Goal: Information Seeking & Learning: Find specific page/section

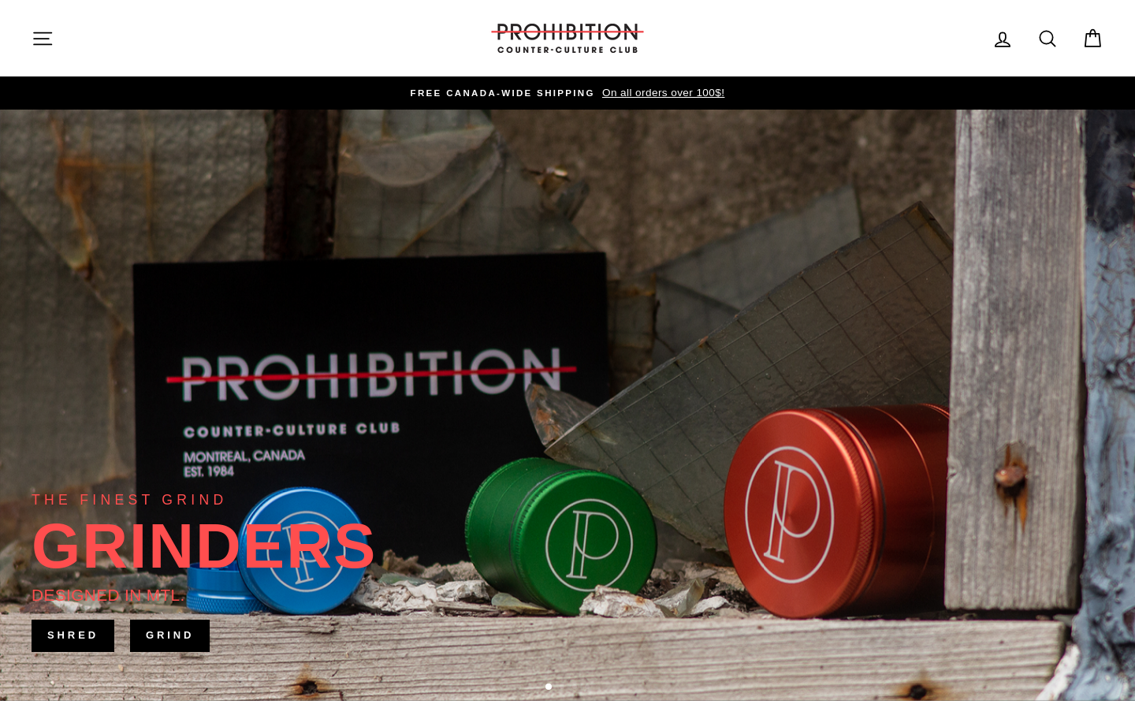
click at [44, 46] on icon "button" at bounding box center [43, 39] width 22 height 22
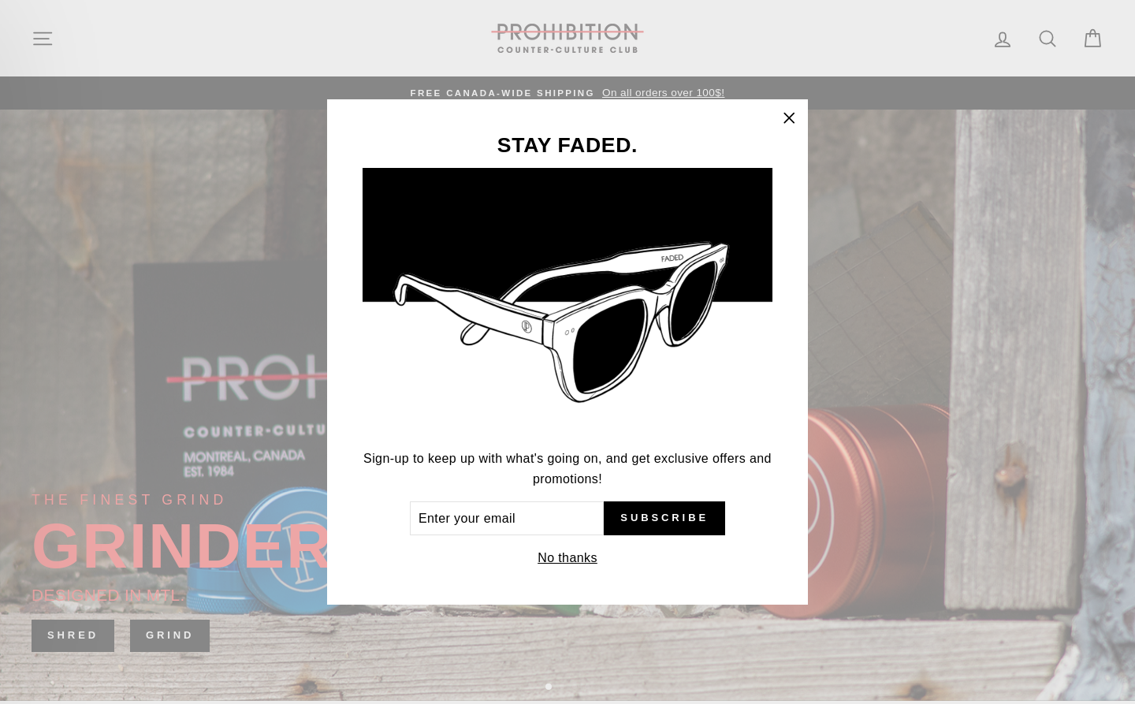
click at [45, 29] on div "STAY FADED. Sign-up to keep up with what's going on, and get exclusive offers a…" at bounding box center [567, 352] width 1135 height 704
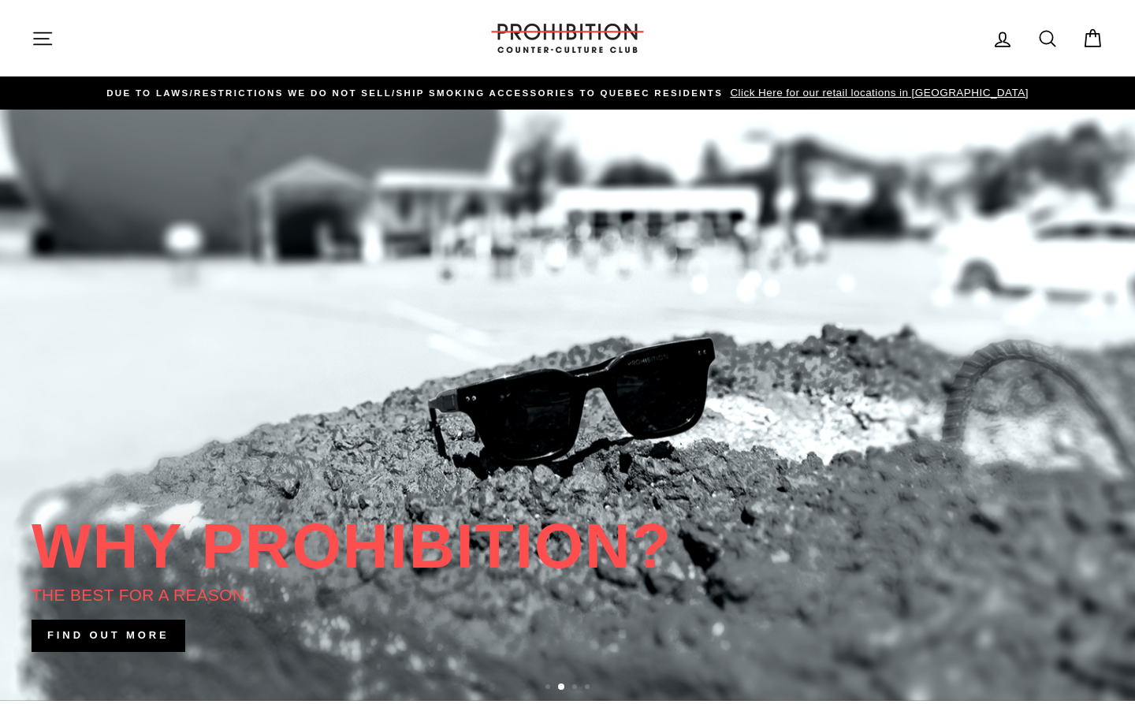
click at [46, 26] on button "Site navigation" at bounding box center [42, 38] width 41 height 34
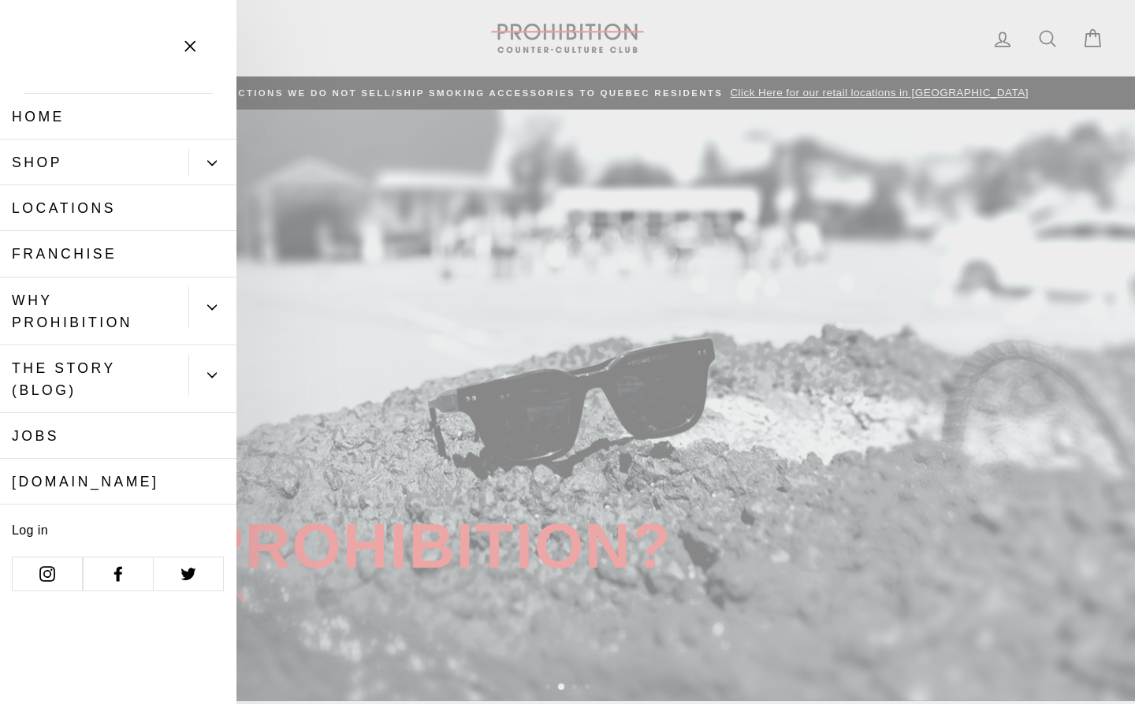
click at [213, 171] on button "Primary" at bounding box center [212, 163] width 48 height 28
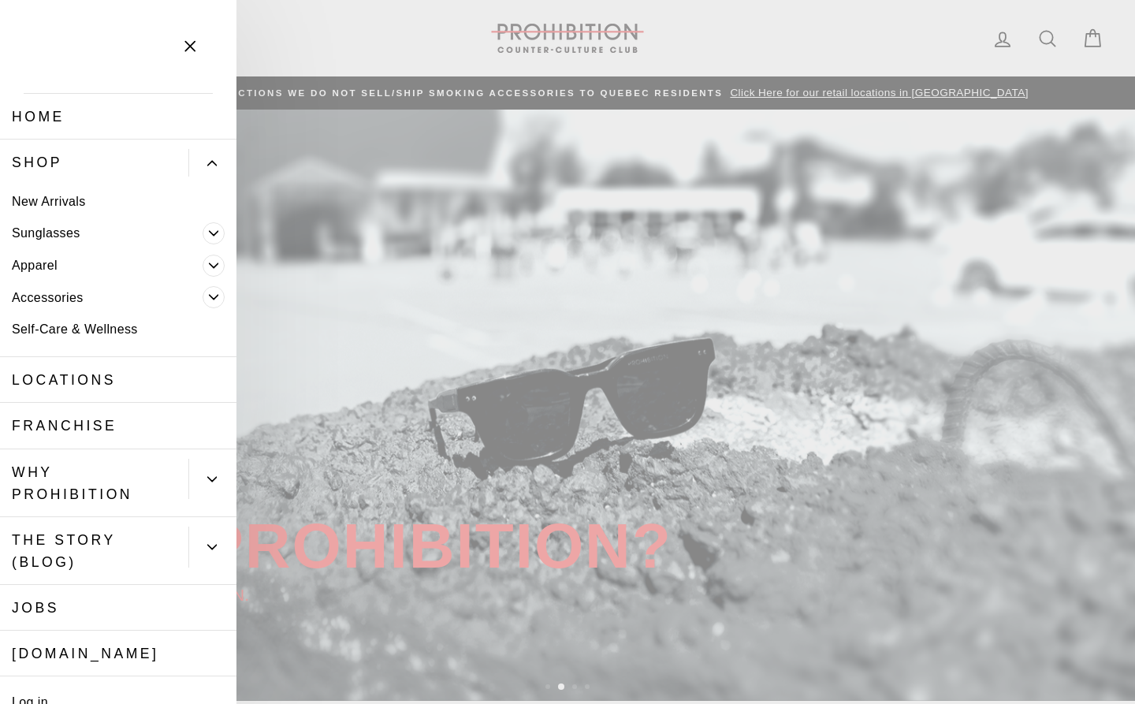
click at [38, 247] on link "Sunglasses" at bounding box center [101, 234] width 203 height 32
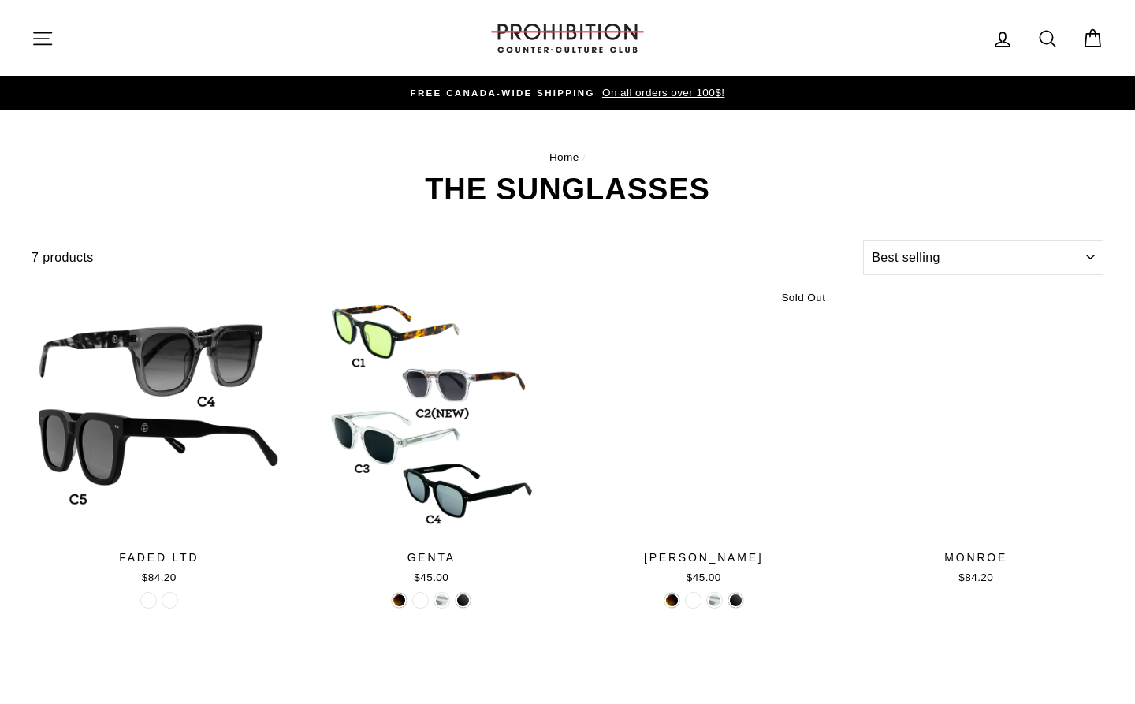
select select "best-selling"
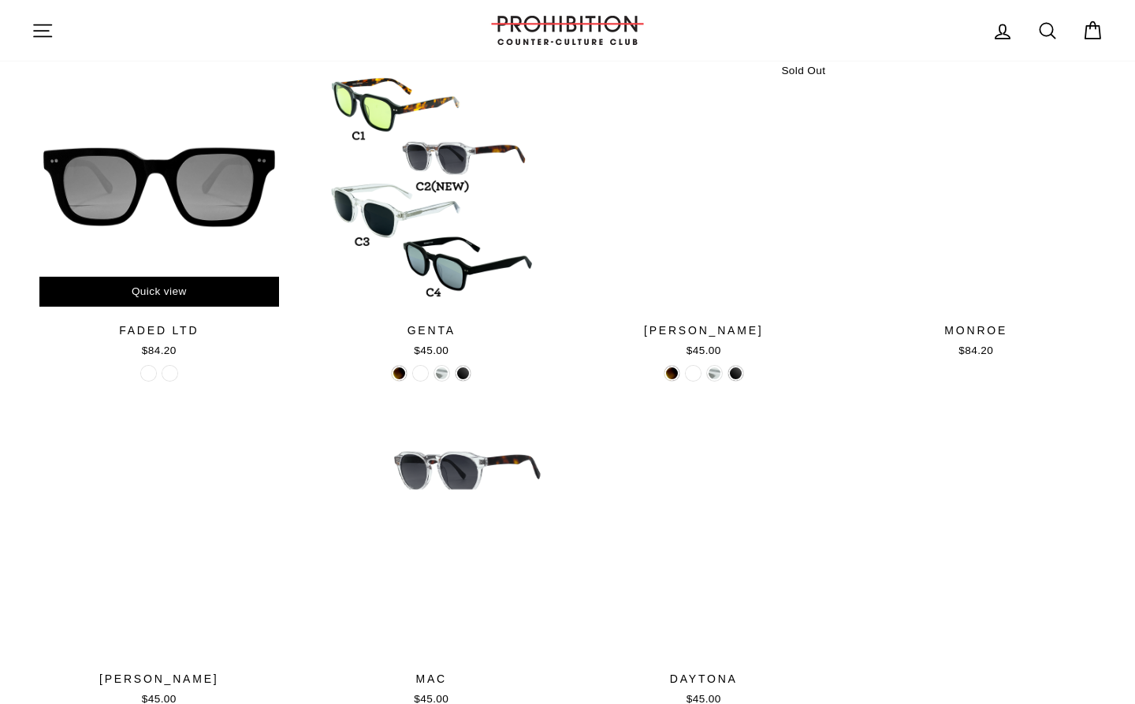
scroll to position [225, 0]
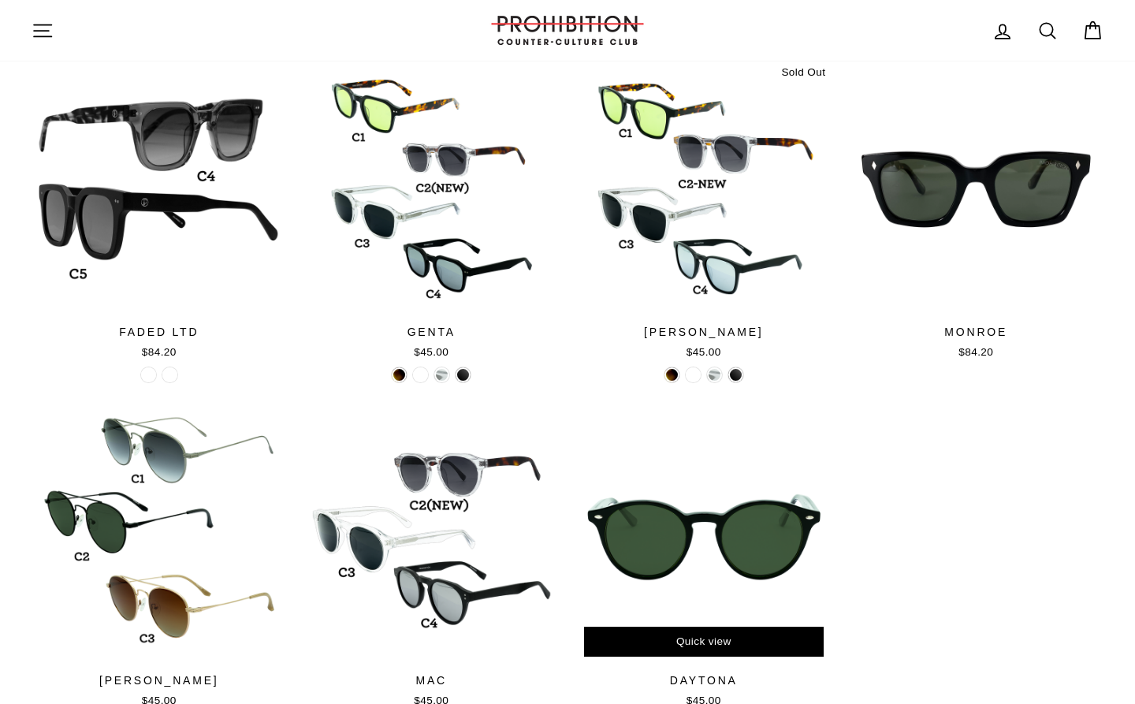
click at [669, 602] on div at bounding box center [703, 536] width 255 height 255
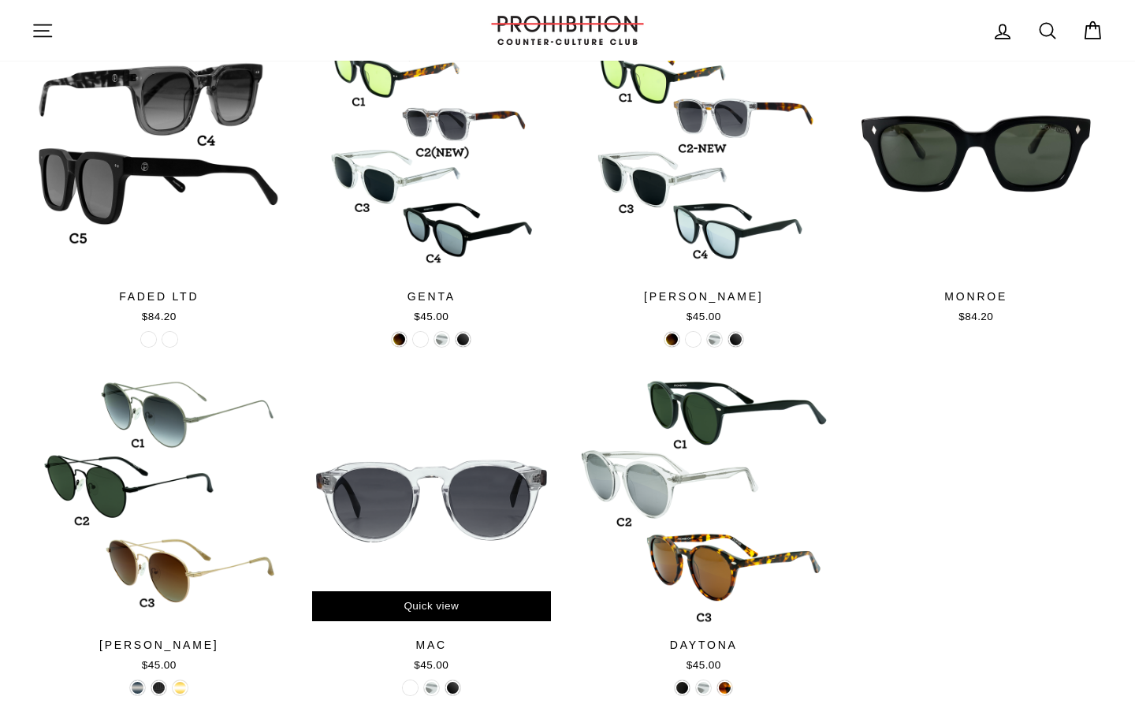
scroll to position [285, 0]
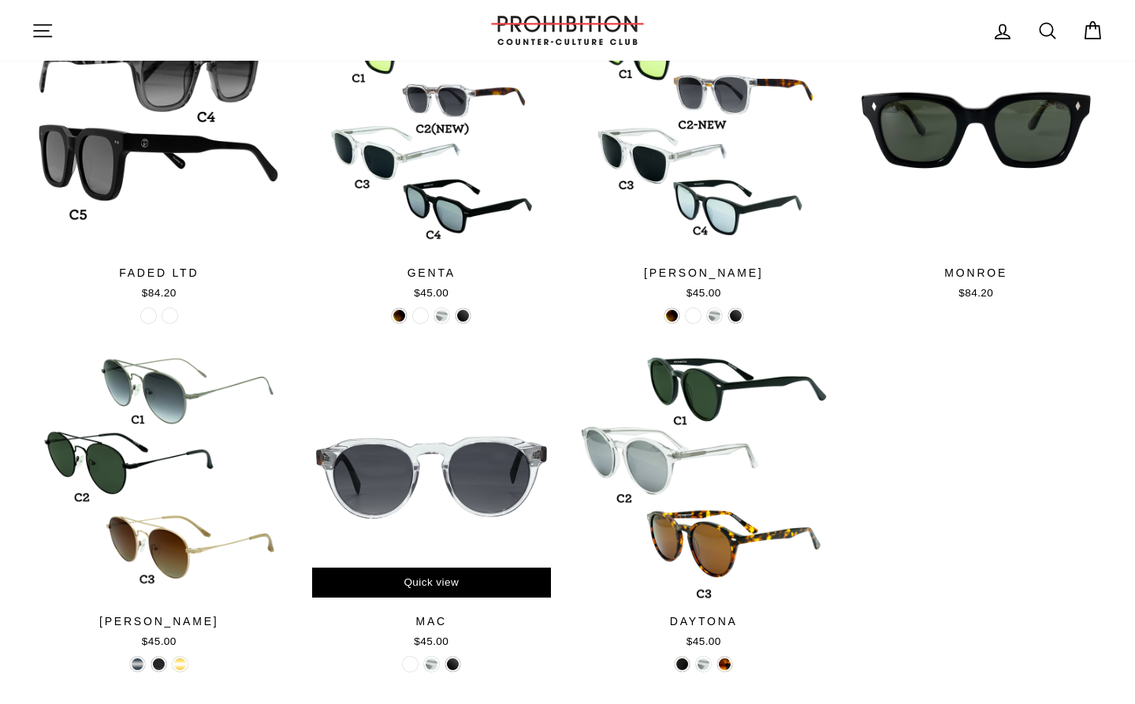
click at [453, 483] on div at bounding box center [431, 477] width 255 height 255
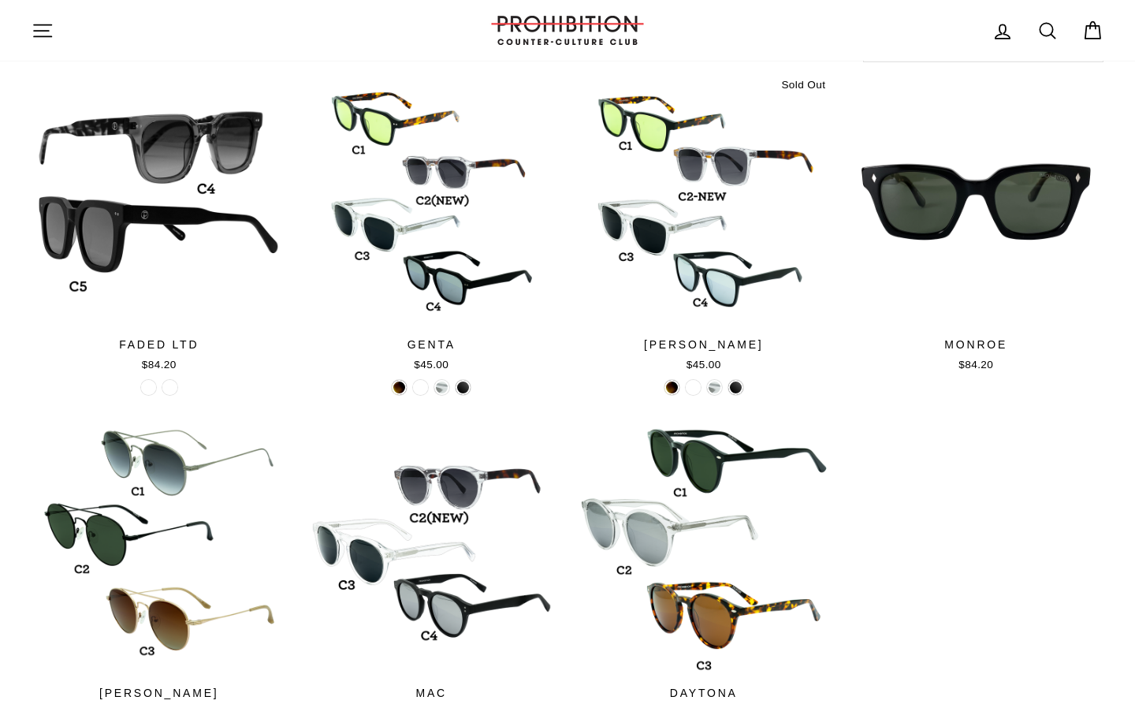
scroll to position [0, 0]
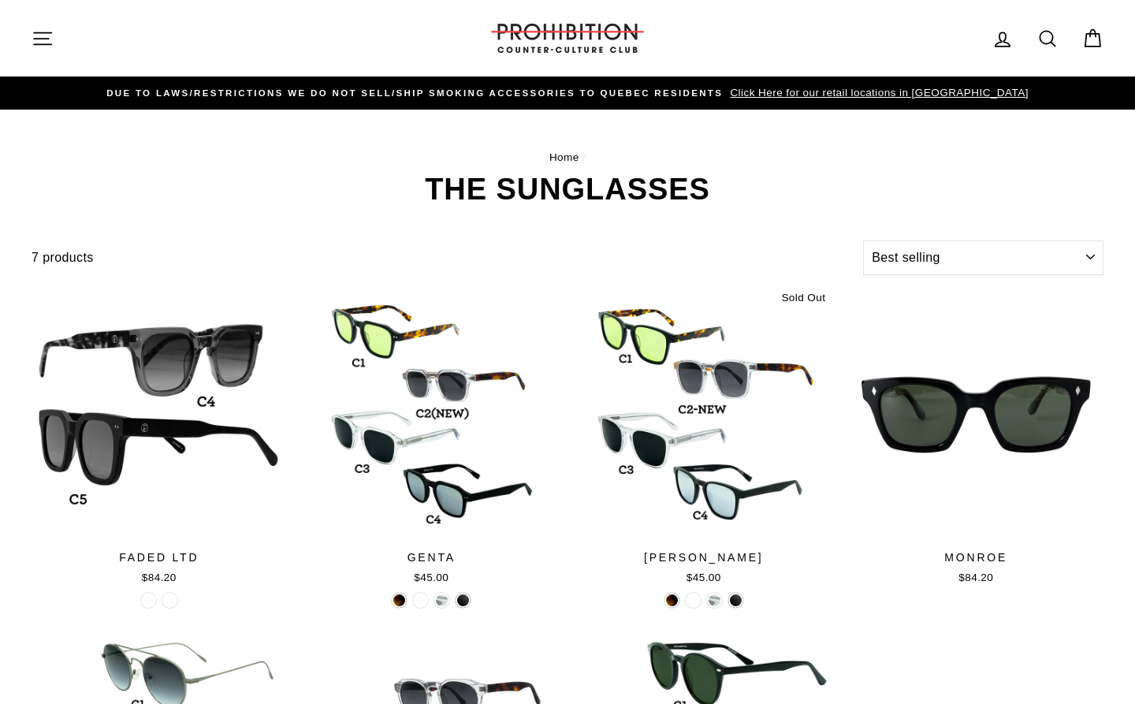
click at [1055, 30] on icon at bounding box center [1048, 39] width 22 height 22
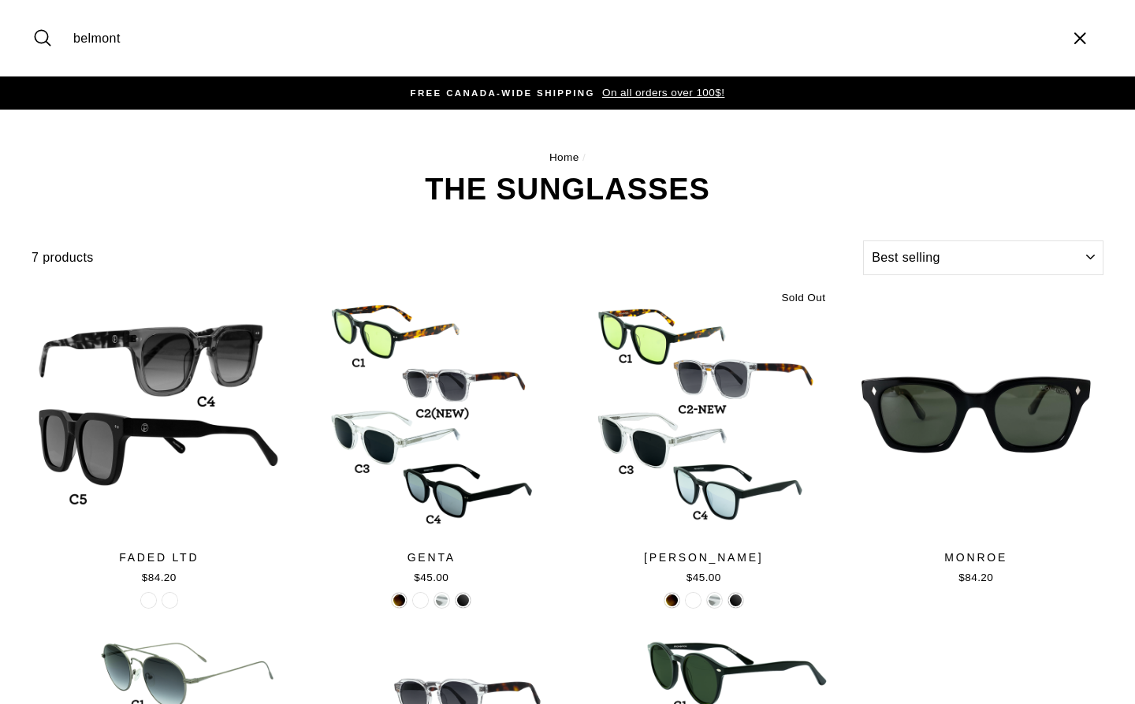
type input "belmont"
click at [32, 12] on button "Search" at bounding box center [49, 38] width 34 height 53
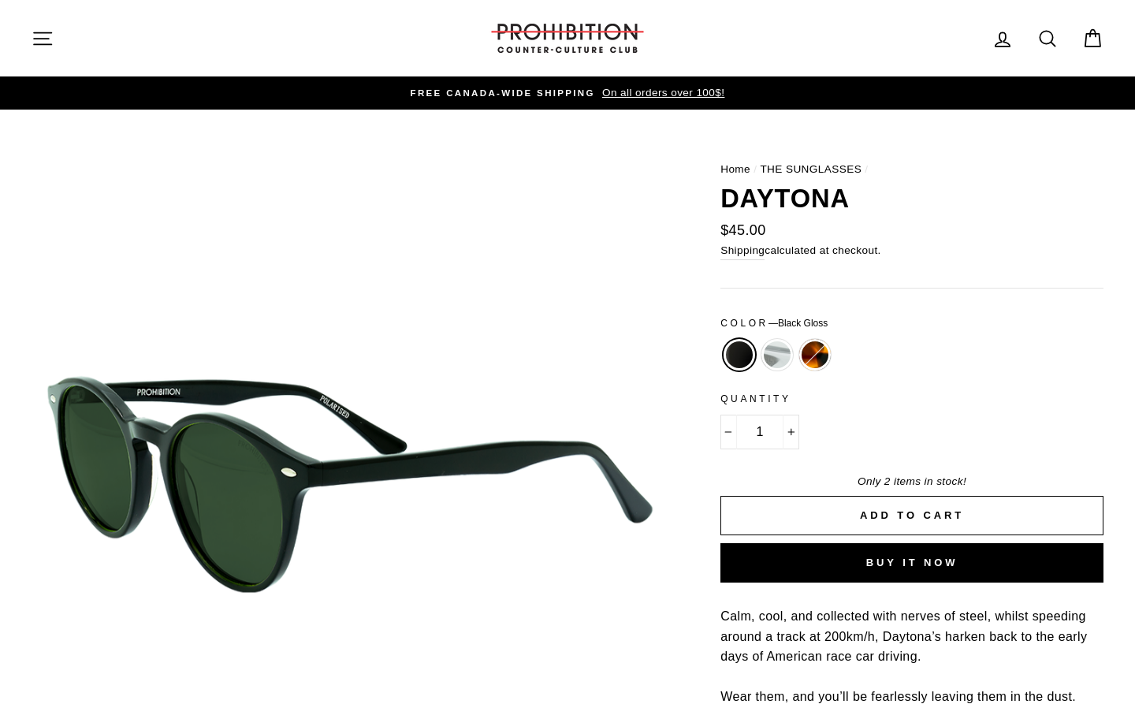
click at [815, 359] on label "[GEOGRAPHIC_DATA]" at bounding box center [815, 355] width 32 height 32
click at [797, 340] on input "[GEOGRAPHIC_DATA]" at bounding box center [796, 339] width 1 height 1
radio input "true"
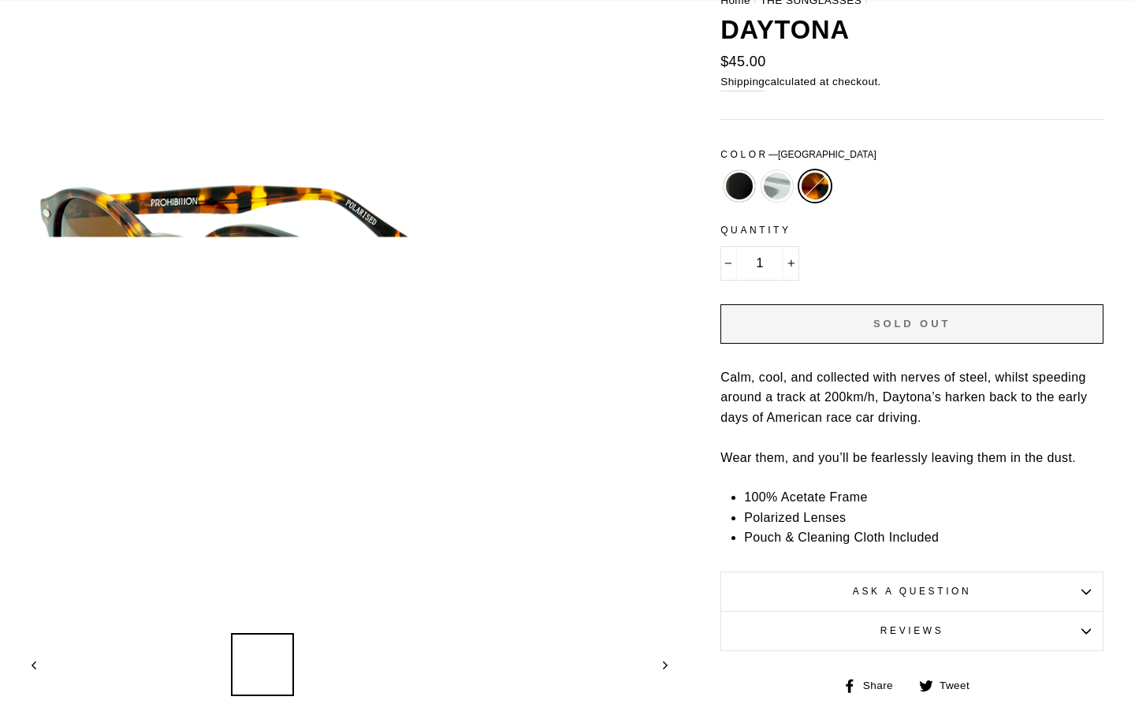
scroll to position [172, 0]
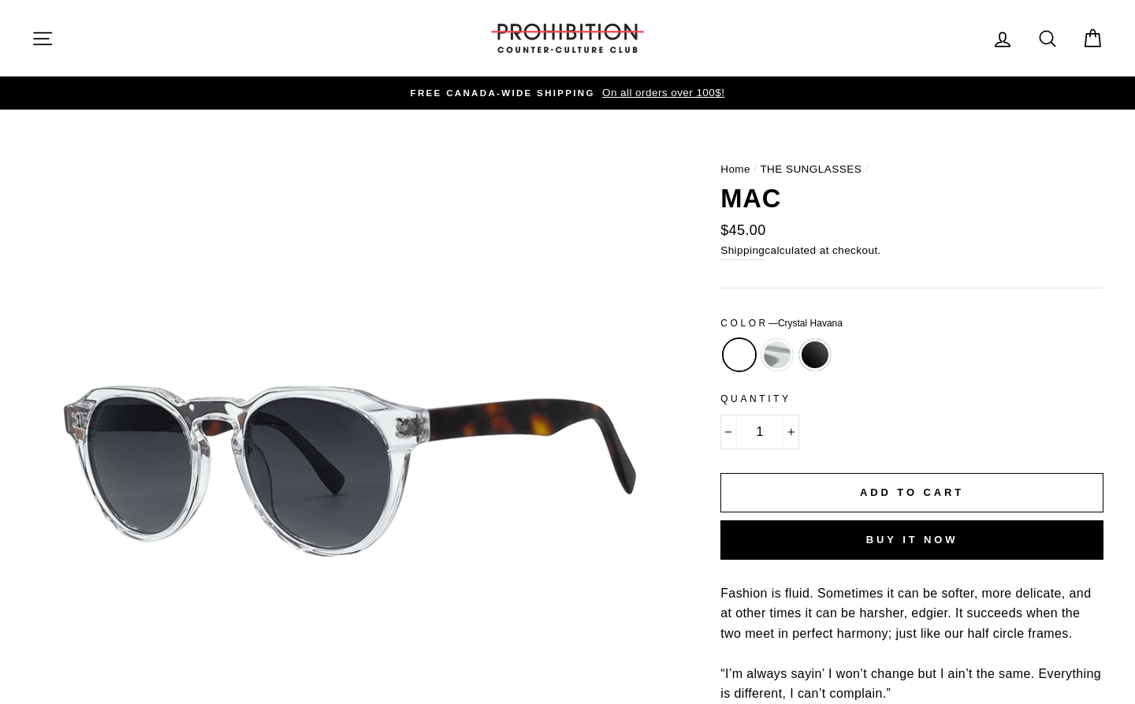
click at [770, 356] on label "Crystal" at bounding box center [778, 355] width 32 height 32
click at [759, 340] on input "Crystal" at bounding box center [758, 339] width 1 height 1
radio input "true"
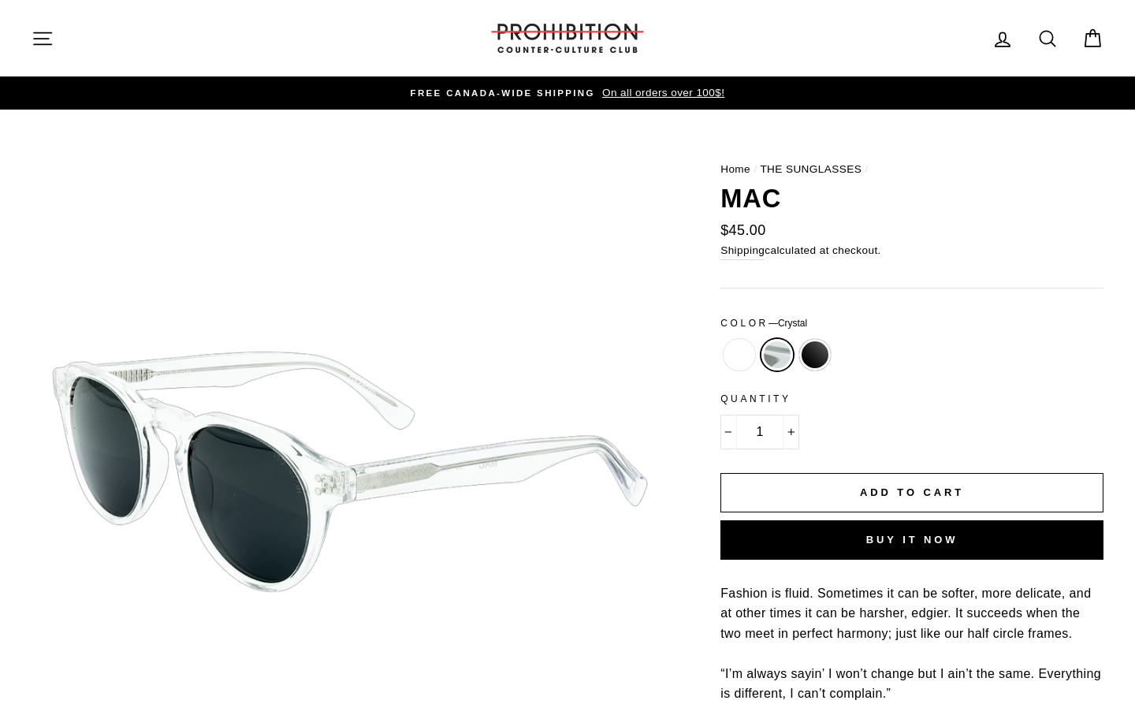
click at [807, 356] on label "Matte Black" at bounding box center [815, 355] width 32 height 32
click at [797, 340] on input "Matte Black" at bounding box center [796, 339] width 1 height 1
radio input "true"
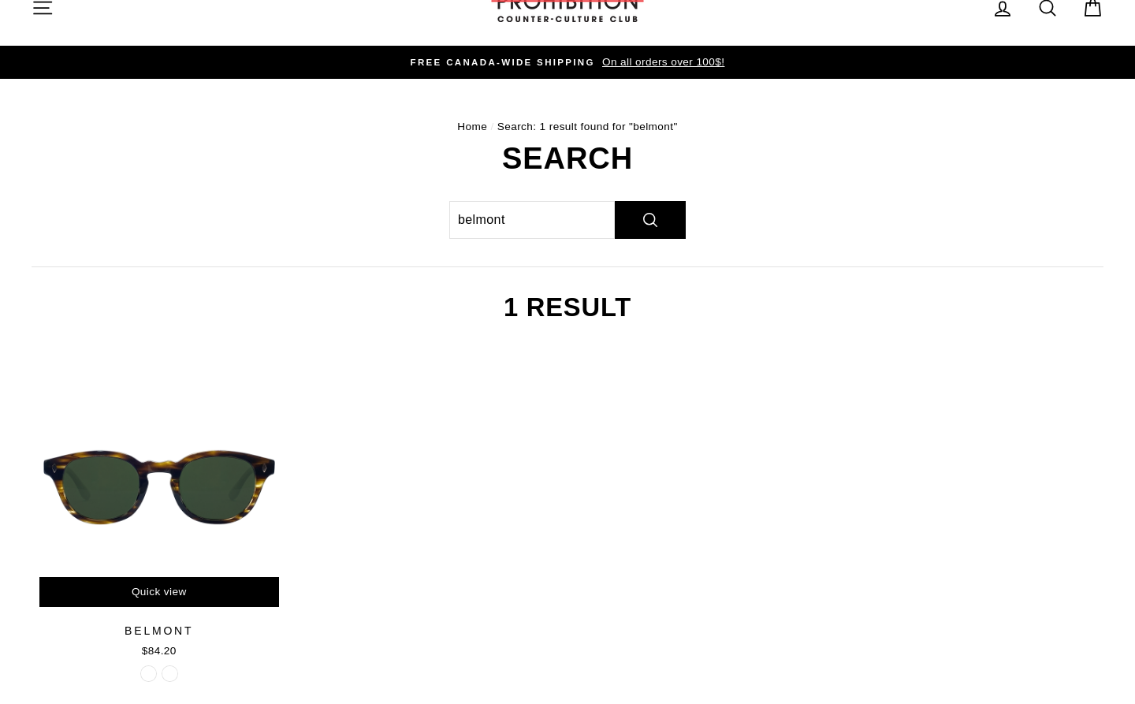
scroll to position [37, 0]
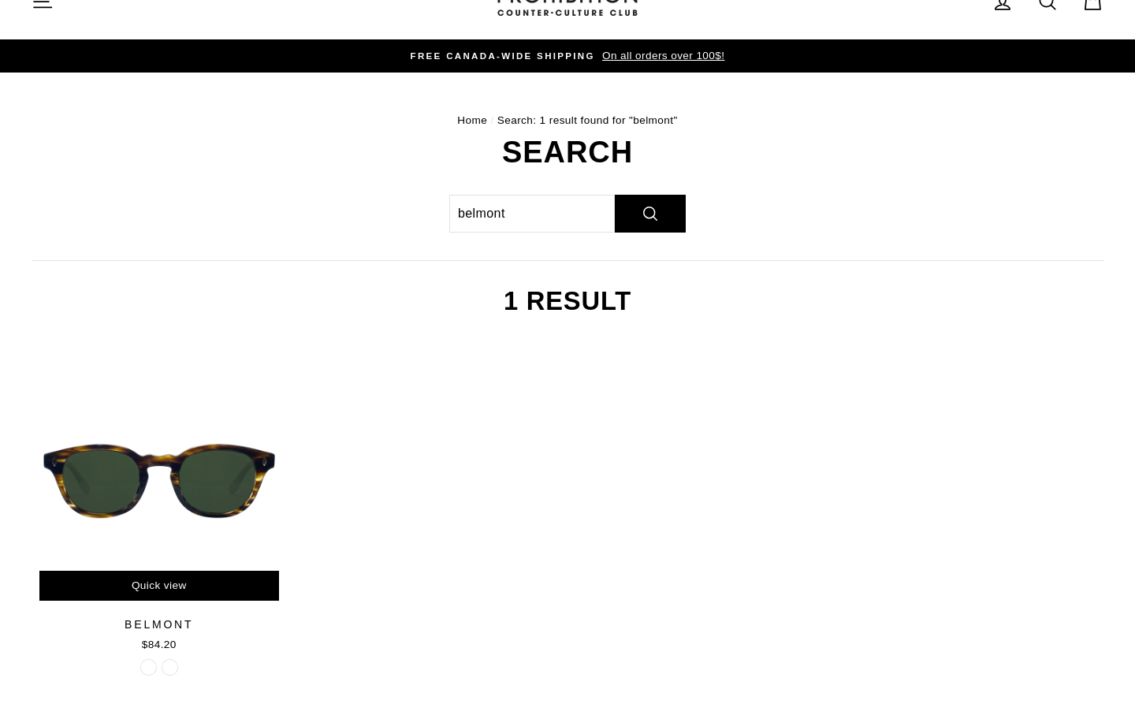
click at [117, 443] on div at bounding box center [159, 480] width 257 height 257
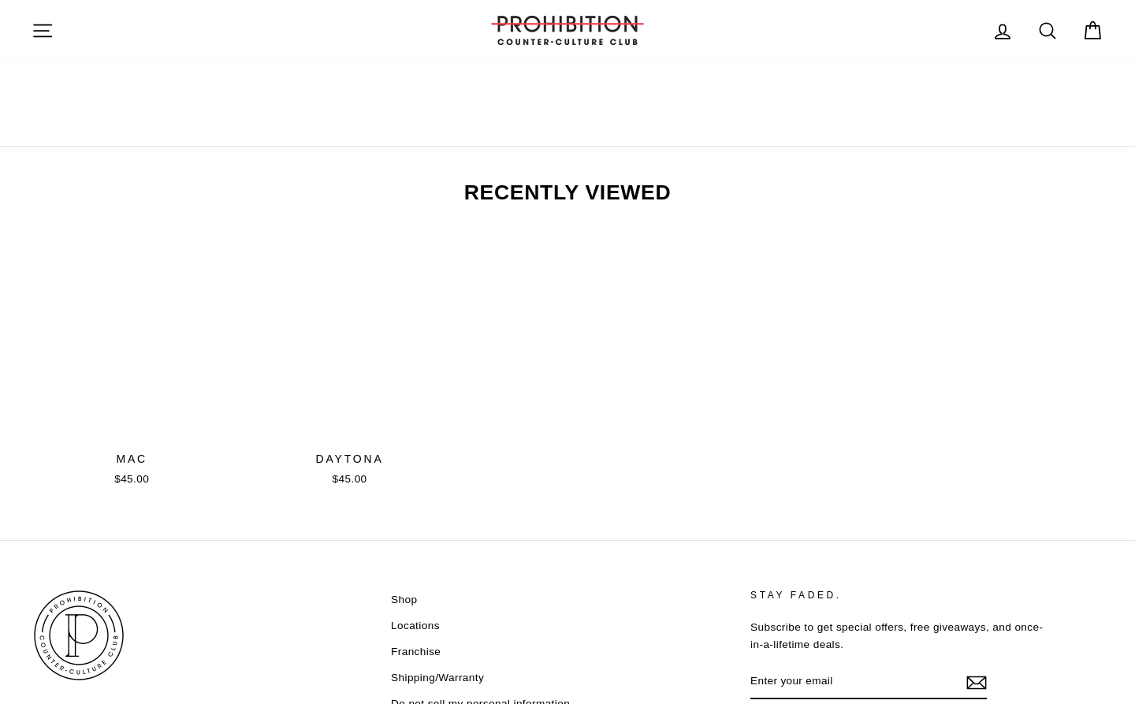
scroll to position [1495, 0]
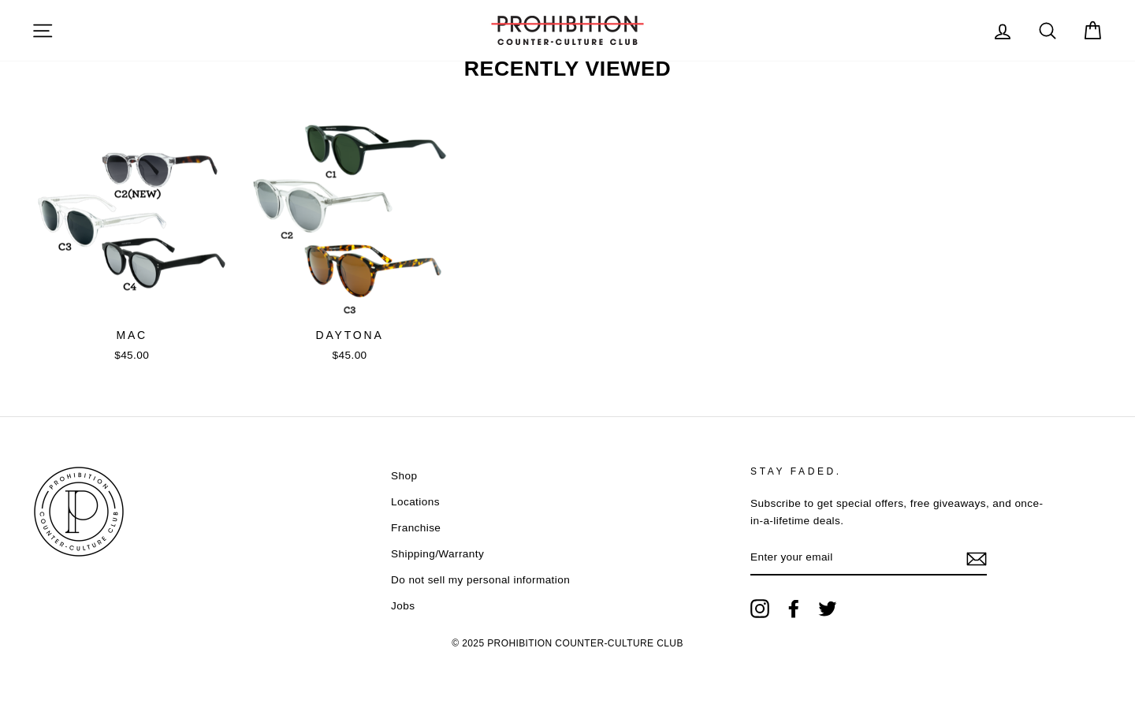
click at [405, 505] on link "Locations" at bounding box center [415, 502] width 49 height 24
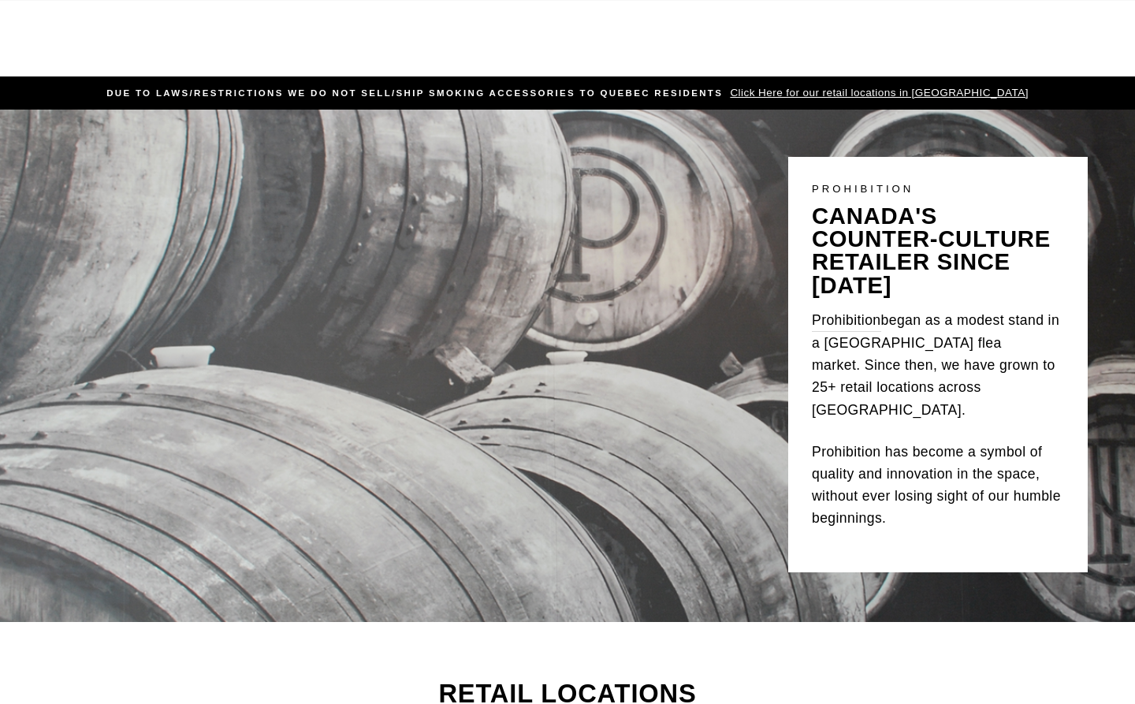
scroll to position [306, 0]
